Goal: Check status

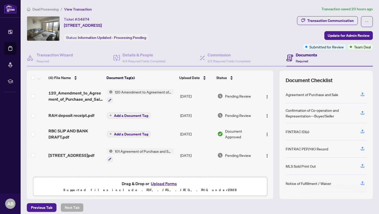
scroll to position [4, 0]
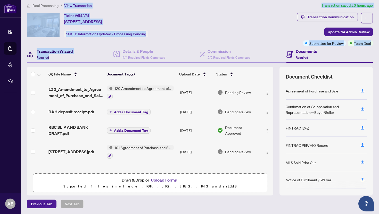
drag, startPoint x: 58, startPoint y: 54, endPoint x: 72, endPoint y: 2, distance: 53.7
click at [72, 2] on main "Deal Processing / View Transaction Transaction saved 20 hours ago Ticket #: 548…" at bounding box center [200, 107] width 358 height 214
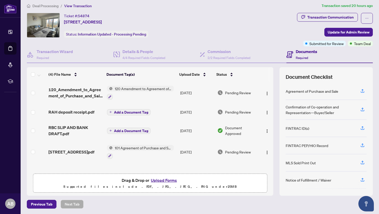
click at [53, 4] on span "Deal Processing" at bounding box center [45, 6] width 26 height 5
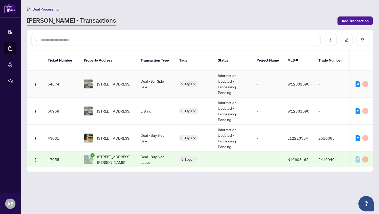
click at [168, 80] on td "Deal - Sell Side Sale" at bounding box center [155, 84] width 39 height 27
